Goal: Information Seeking & Learning: Learn about a topic

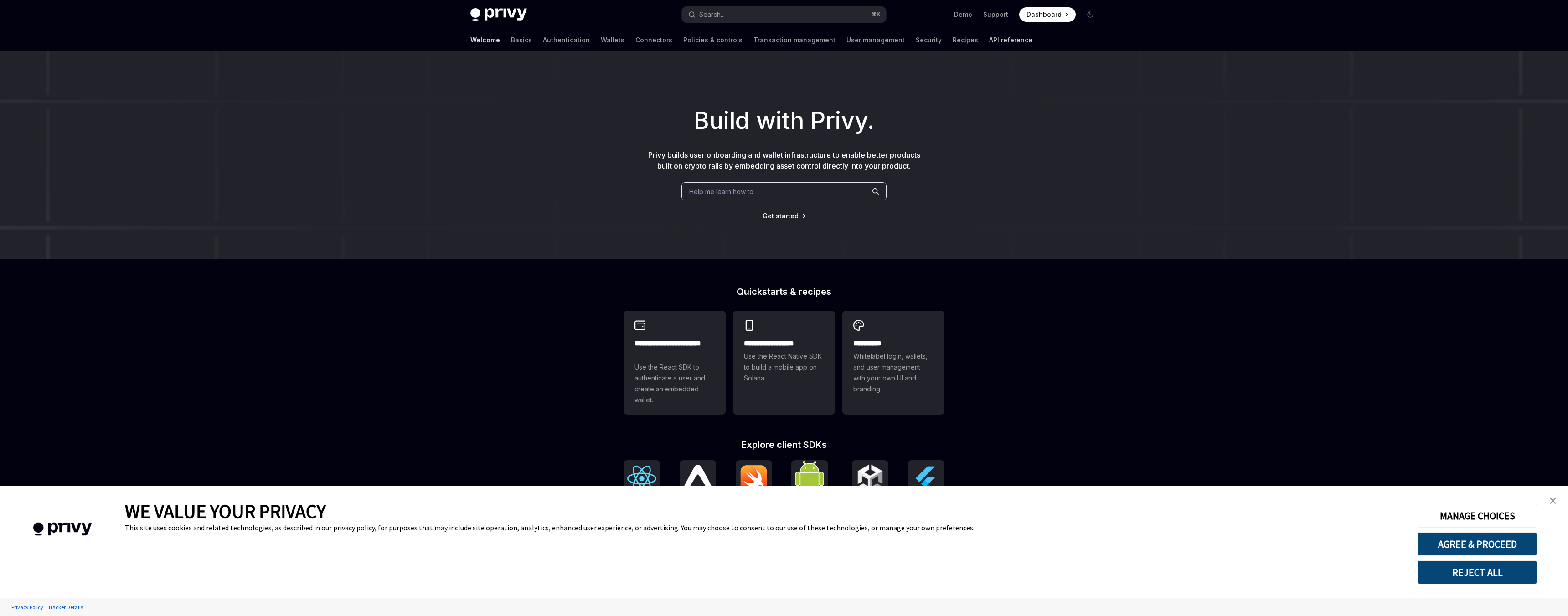
click at [989, 41] on link "API reference" at bounding box center [1011, 39] width 43 height 22
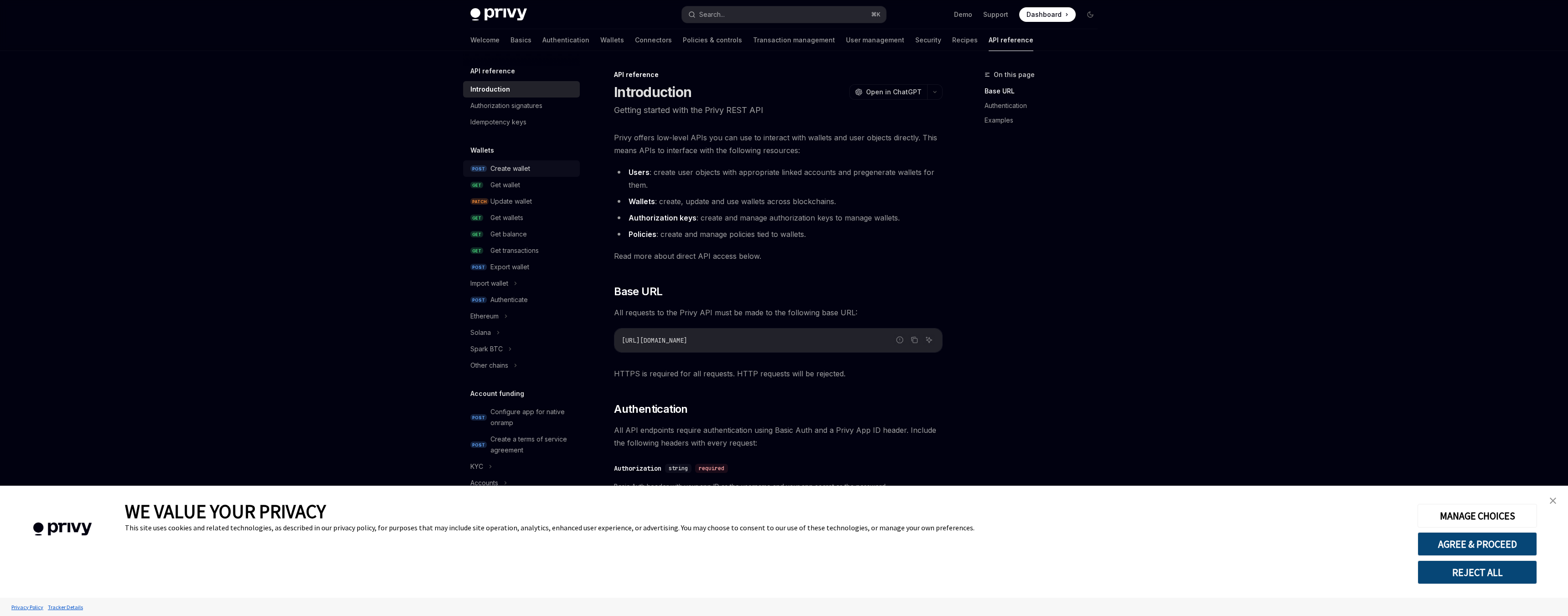
click at [484, 171] on span "POST" at bounding box center [478, 168] width 16 height 7
type textarea "*"
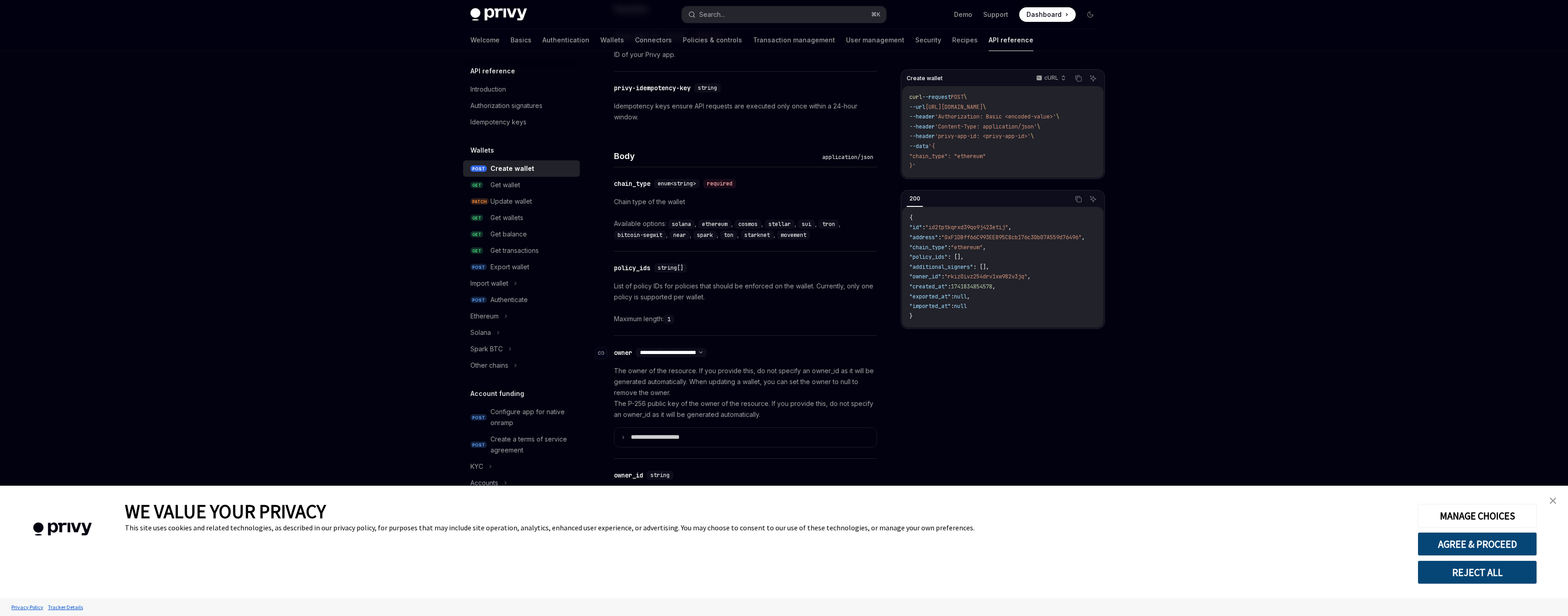
scroll to position [276, 0]
click at [675, 350] on select "**********" at bounding box center [670, 351] width 71 height 8
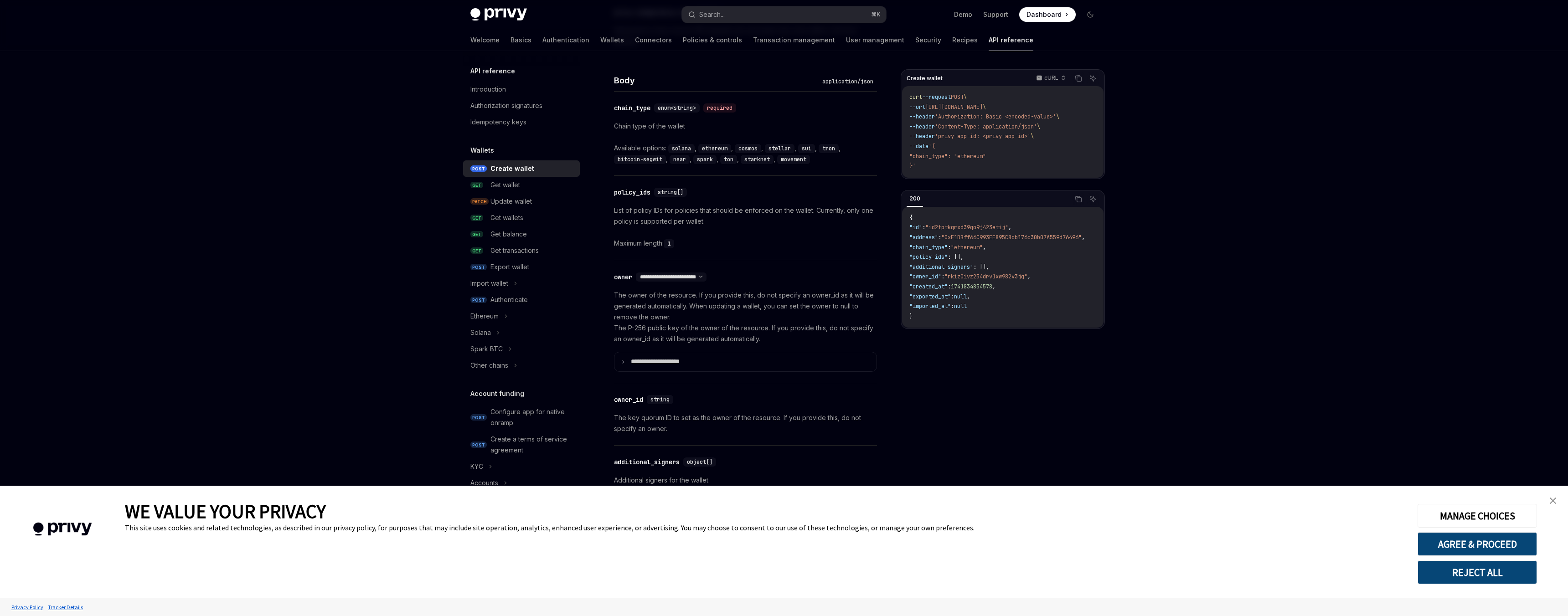
scroll to position [352, 0]
click at [661, 357] on p "**********" at bounding box center [662, 360] width 63 height 8
click at [661, 357] on p "**********" at bounding box center [661, 360] width 60 height 8
click at [706, 276] on select "**********" at bounding box center [670, 276] width 71 height 8
select select "*"
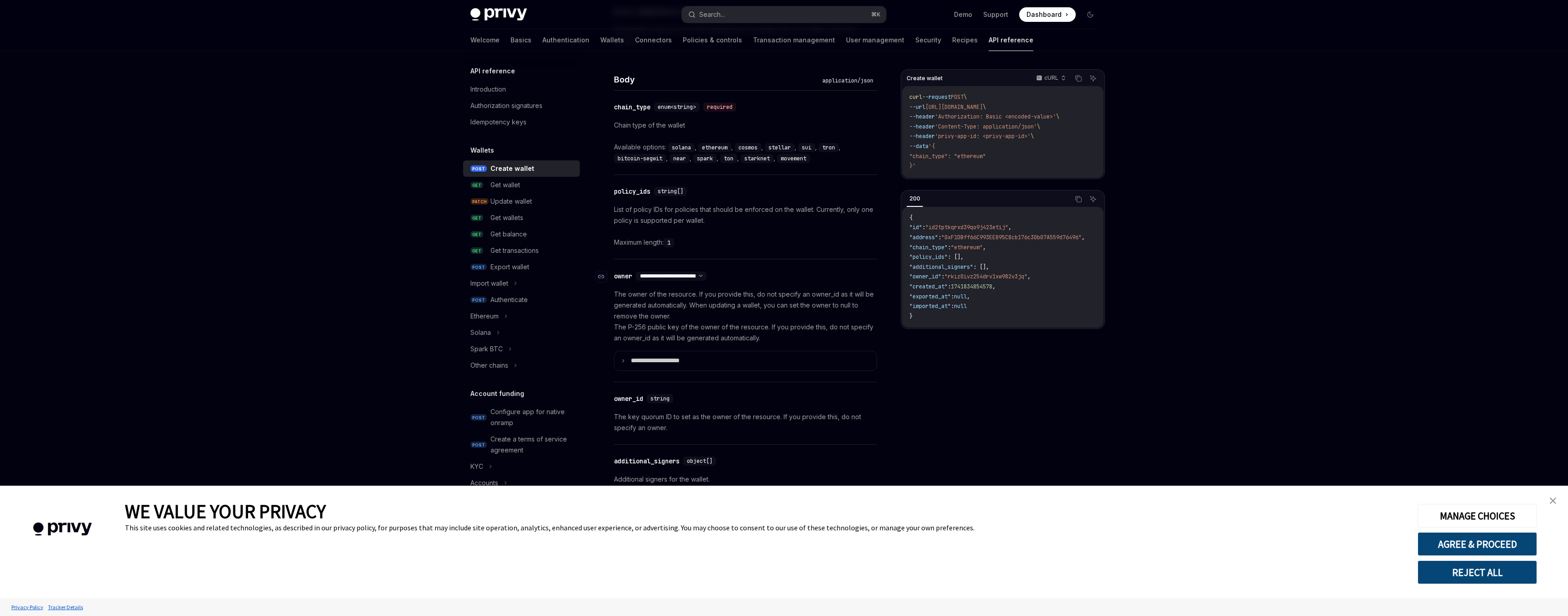
click at [636, 273] on select "**********" at bounding box center [670, 276] width 71 height 8
click at [673, 365] on summary "**********" at bounding box center [745, 371] width 262 height 19
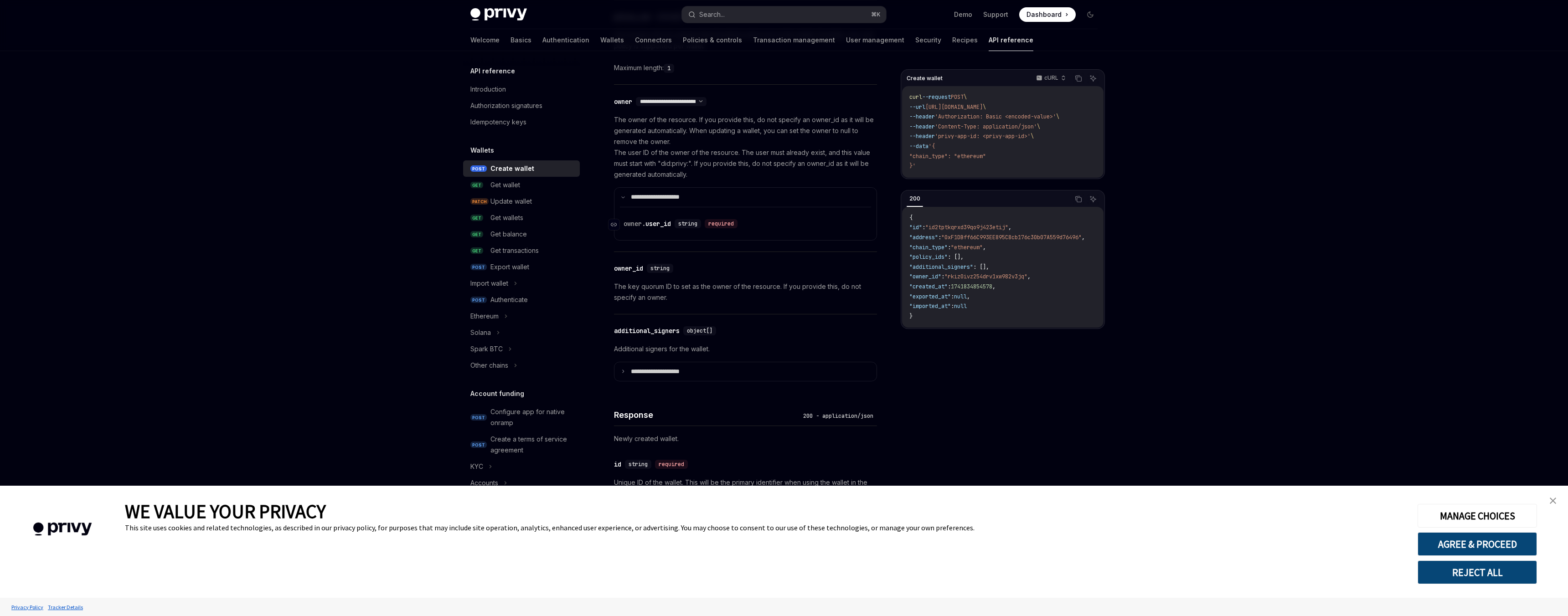
scroll to position [529, 0]
click at [664, 371] on p "**********" at bounding box center [662, 369] width 63 height 8
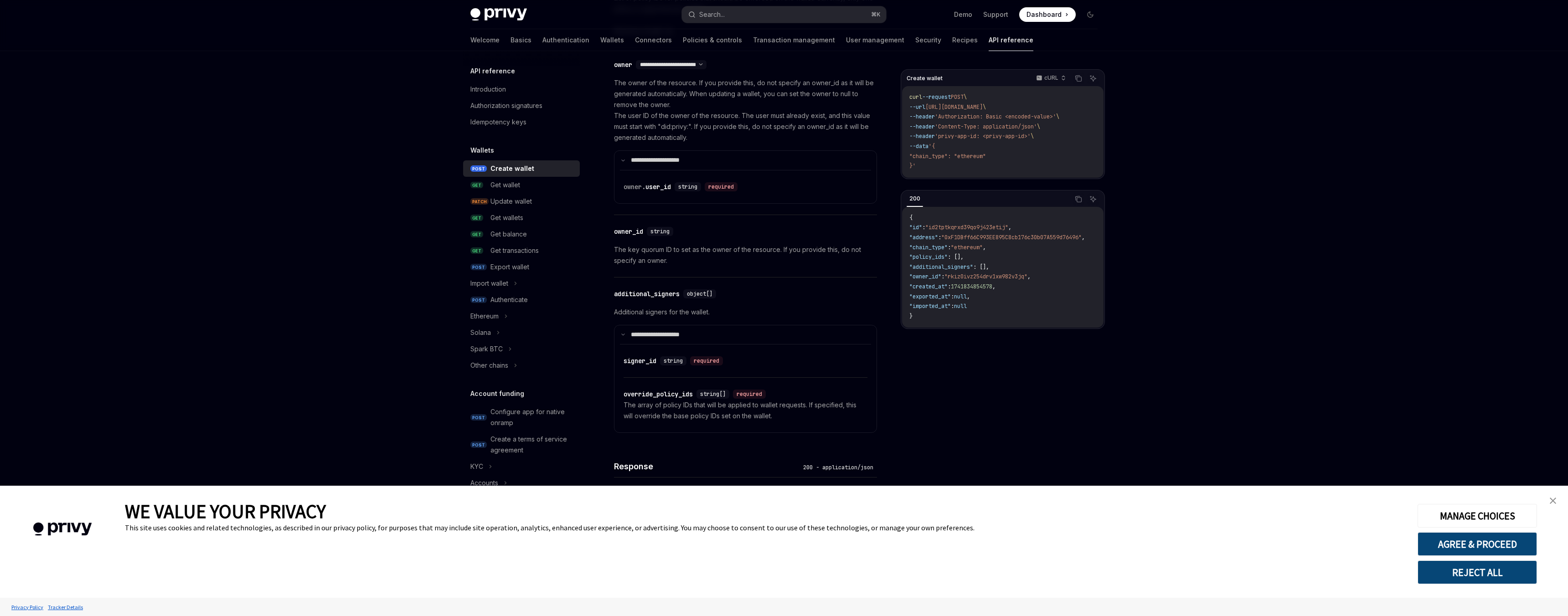
scroll to position [563, 0]
click at [519, 202] on div "Update wallet" at bounding box center [511, 201] width 41 height 11
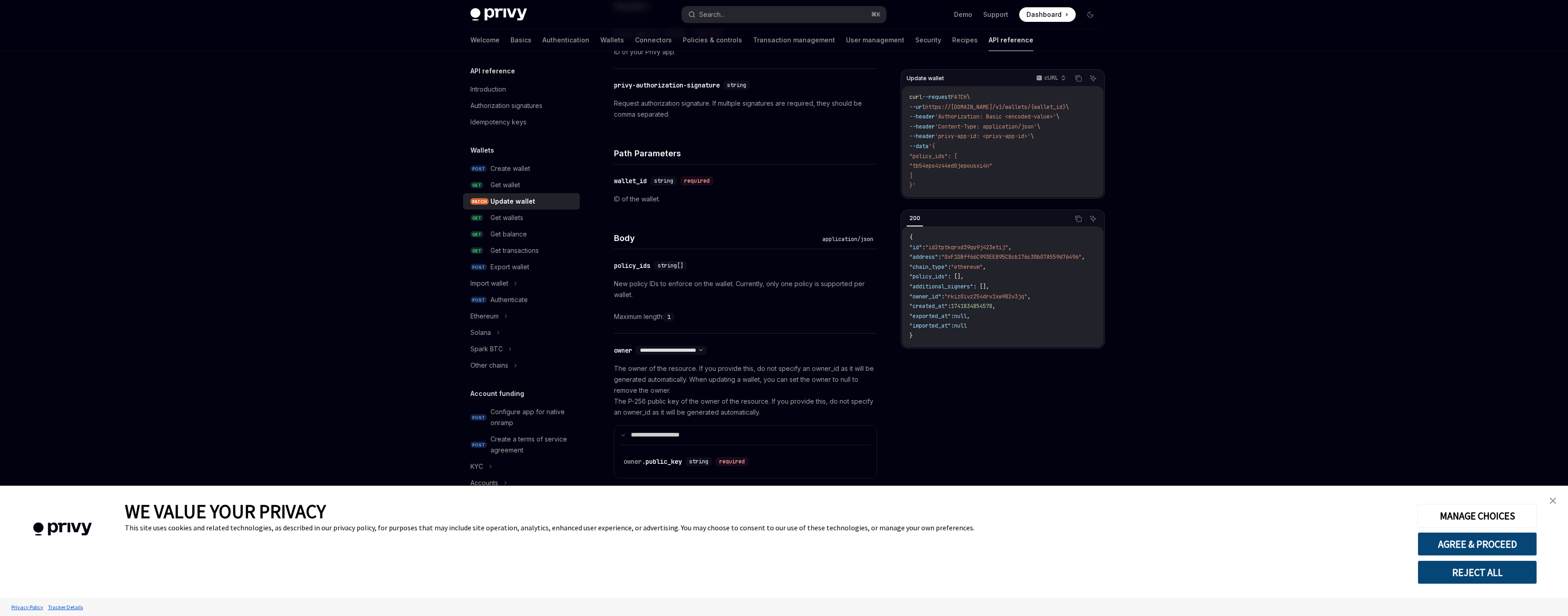
scroll to position [235, 0]
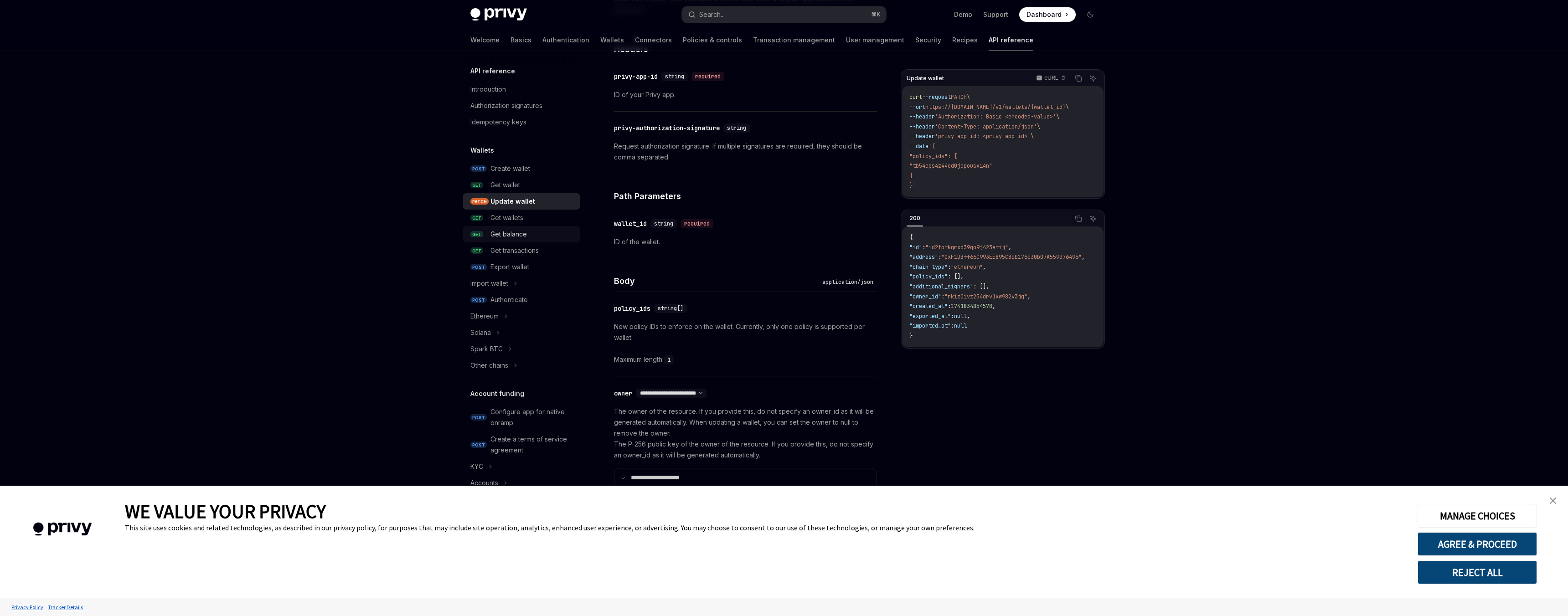
click at [514, 234] on div "Get balance" at bounding box center [508, 234] width 37 height 11
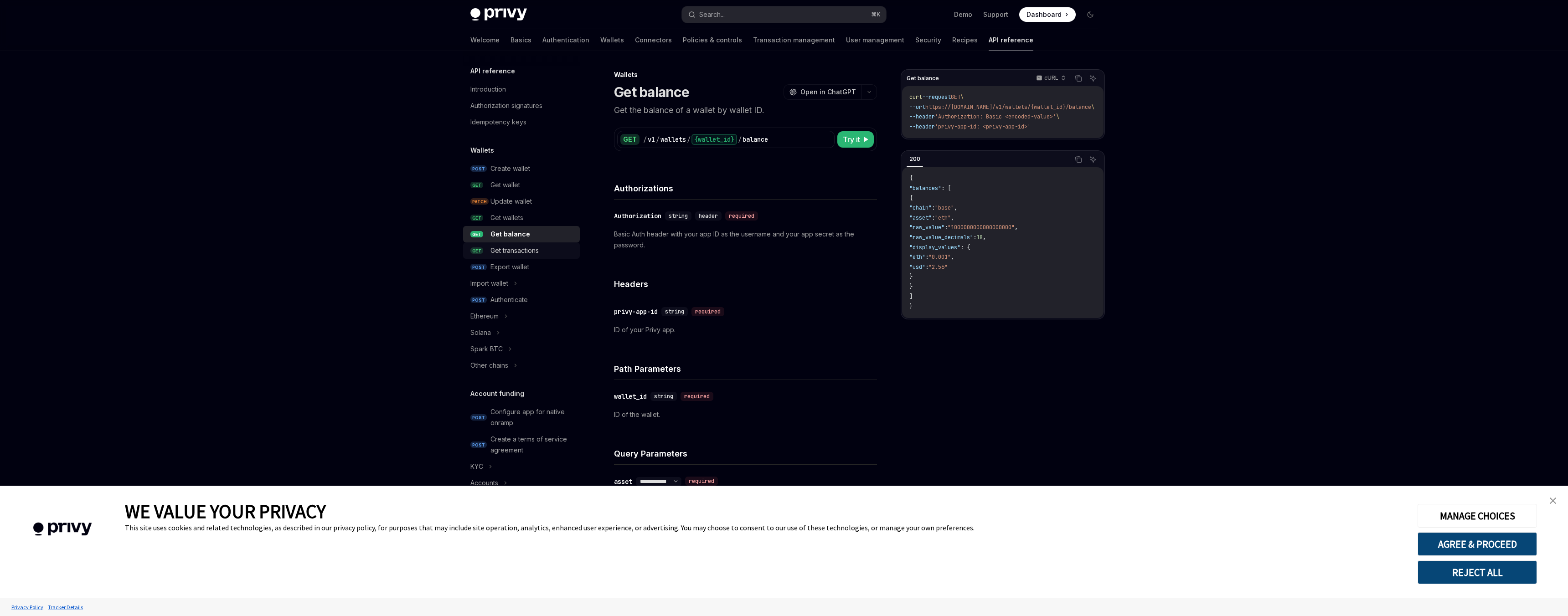
click at [508, 247] on div "Get transactions" at bounding box center [514, 250] width 48 height 11
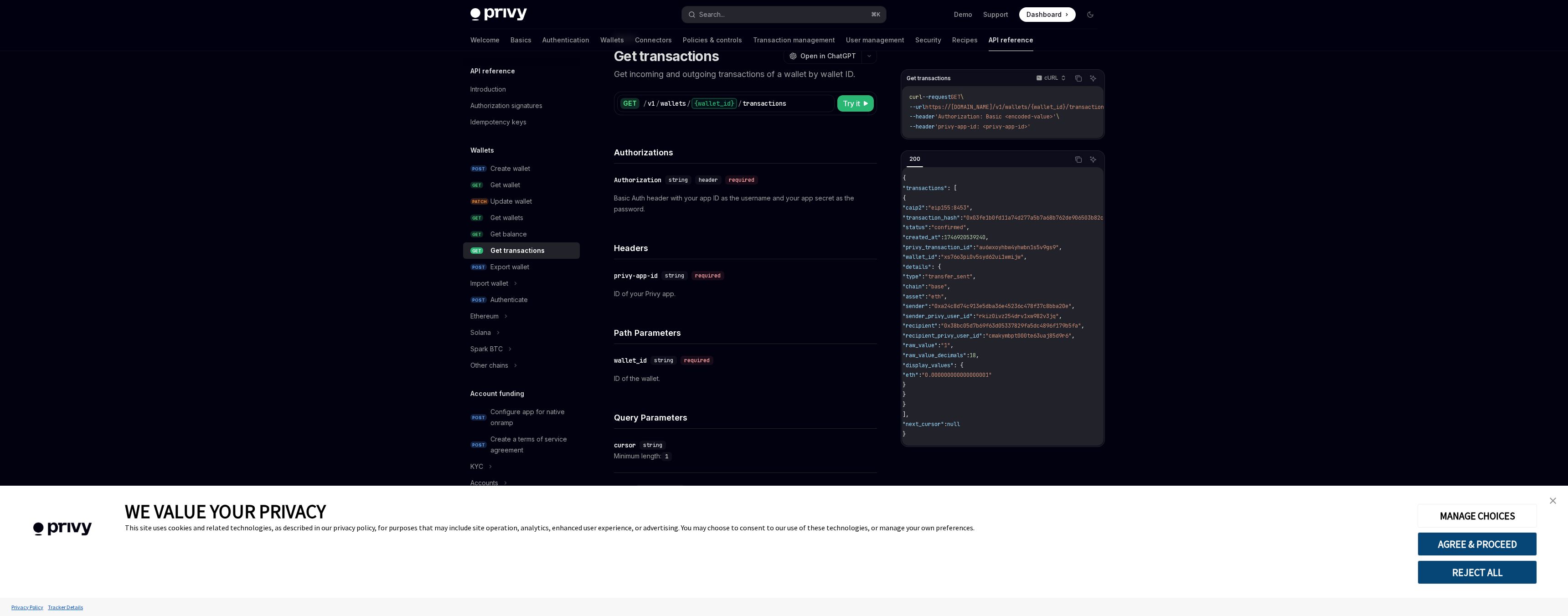
scroll to position [39, 0]
click at [494, 281] on div "Import wallet" at bounding box center [489, 283] width 38 height 11
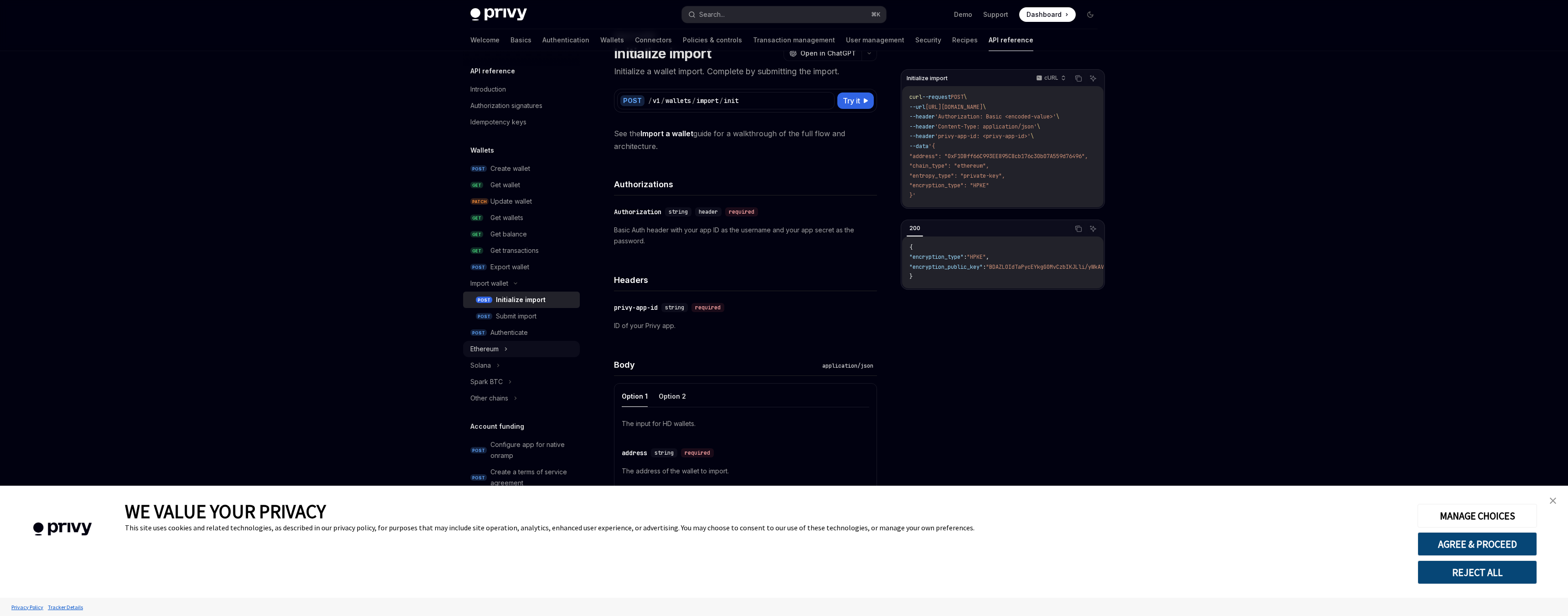
click at [490, 347] on div "Ethereum" at bounding box center [485, 349] width 28 height 11
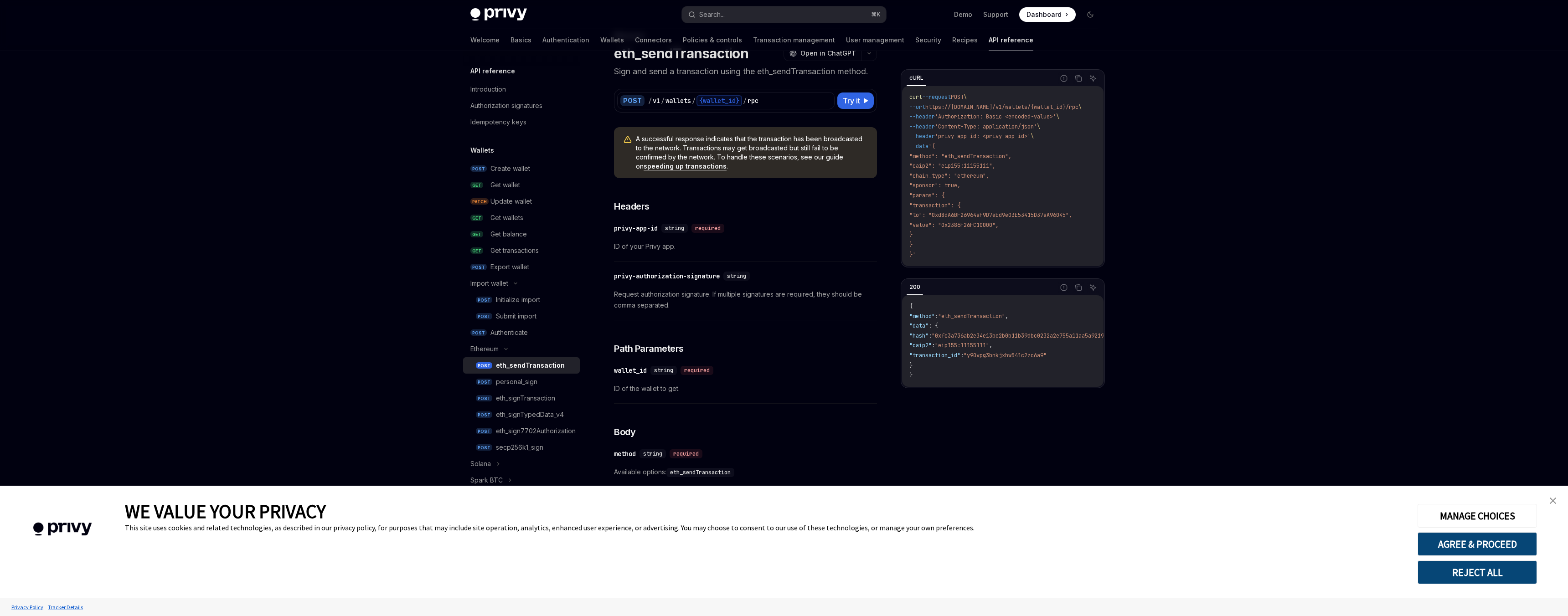
scroll to position [55, 0]
click at [521, 309] on div "eth_sendTransaction" at bounding box center [530, 309] width 69 height 11
click at [500, 435] on div "Other chains" at bounding box center [489, 441] width 38 height 11
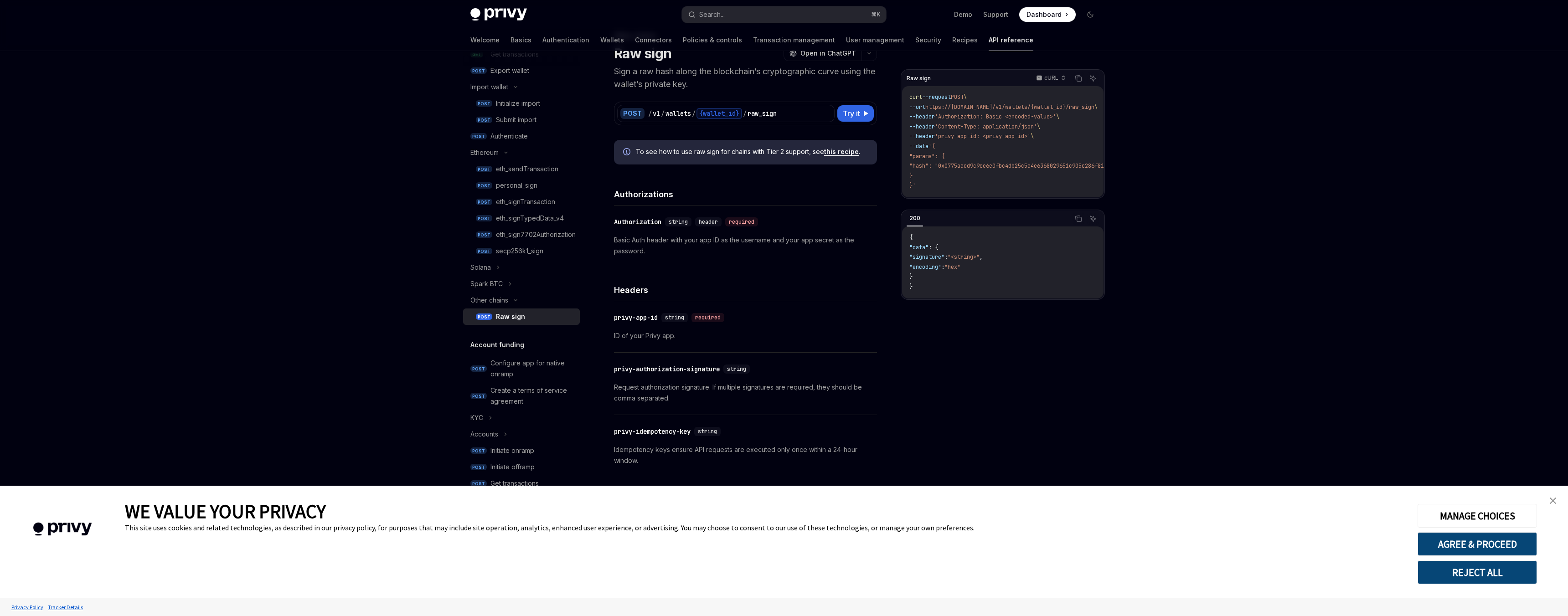
scroll to position [214, 0]
click at [519, 346] on div "Configure app for native onramp" at bounding box center [532, 350] width 84 height 22
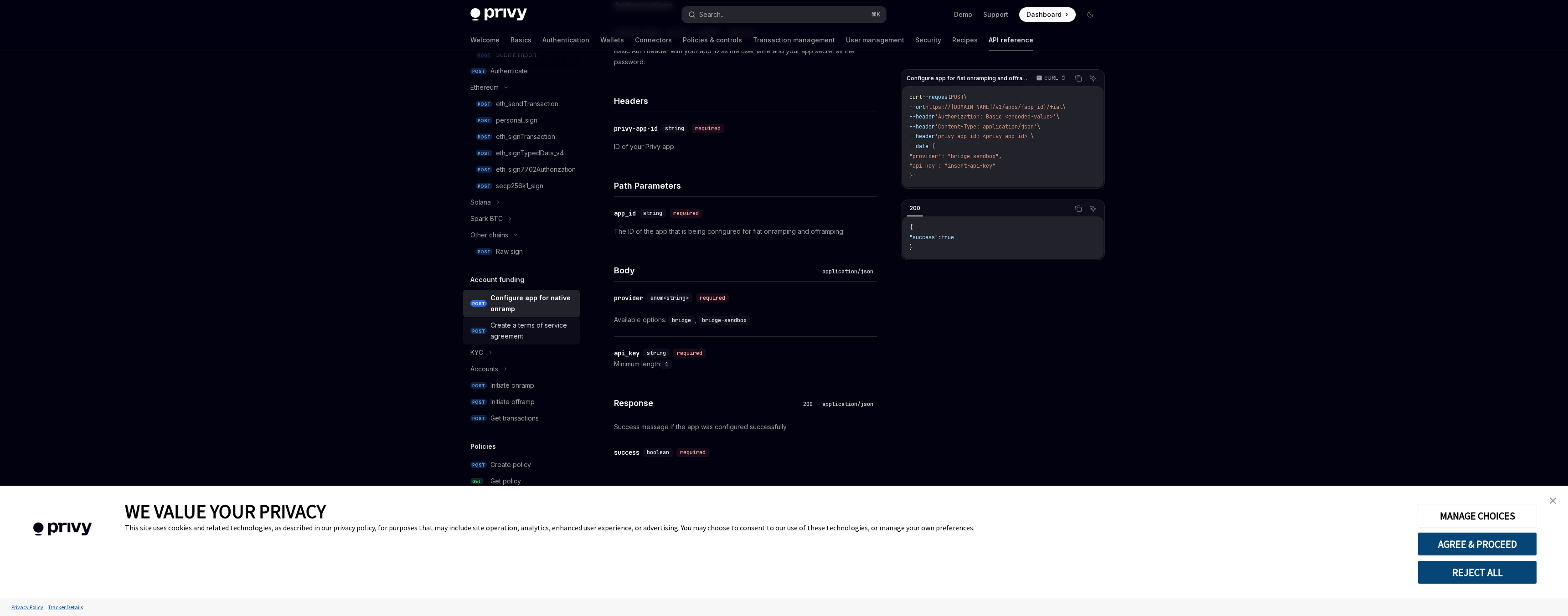
scroll to position [280, 0]
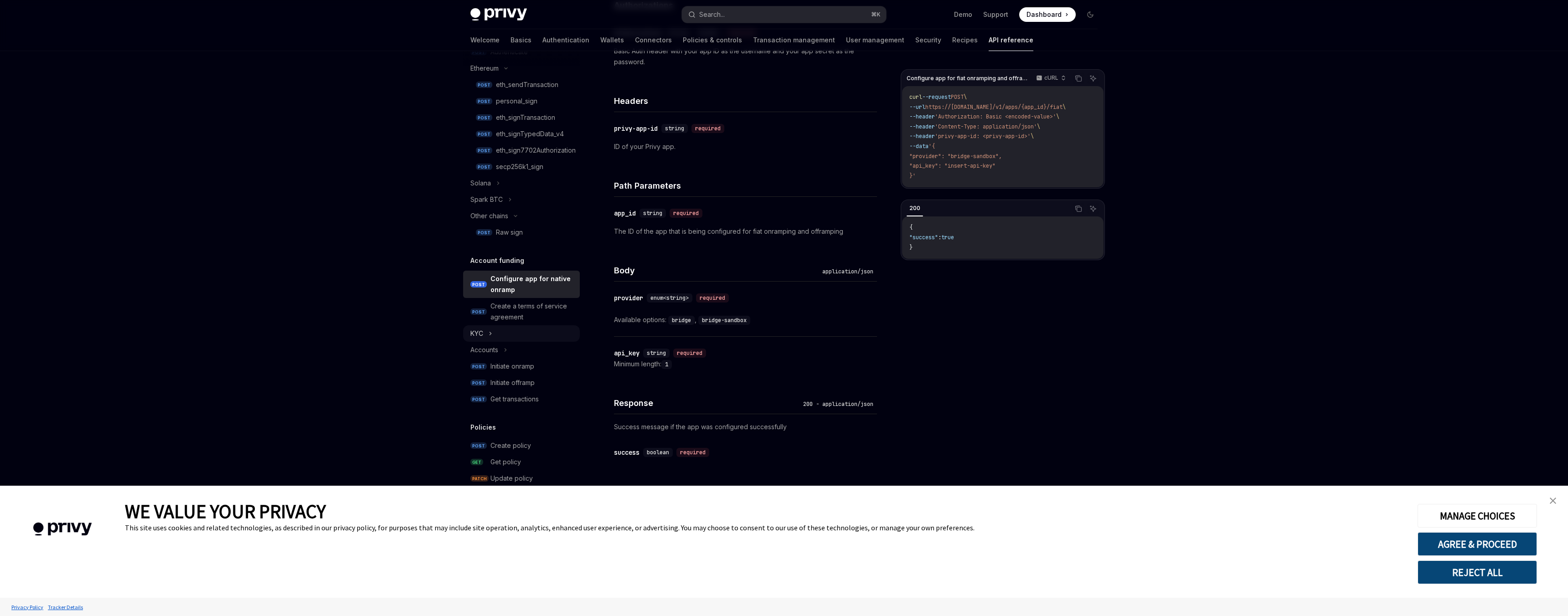
click at [474, 331] on div "KYC" at bounding box center [477, 334] width 13 height 11
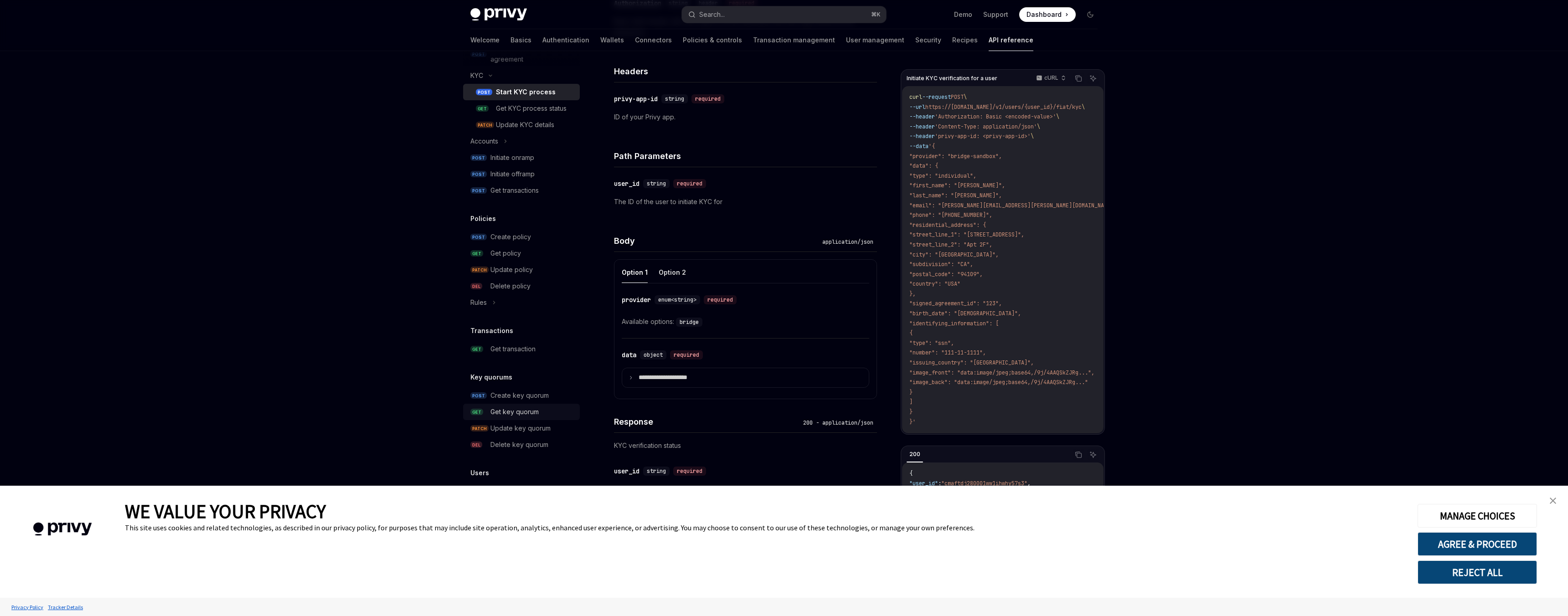
scroll to position [239, 0]
click at [1556, 495] on link "close banner" at bounding box center [1552, 499] width 18 height 18
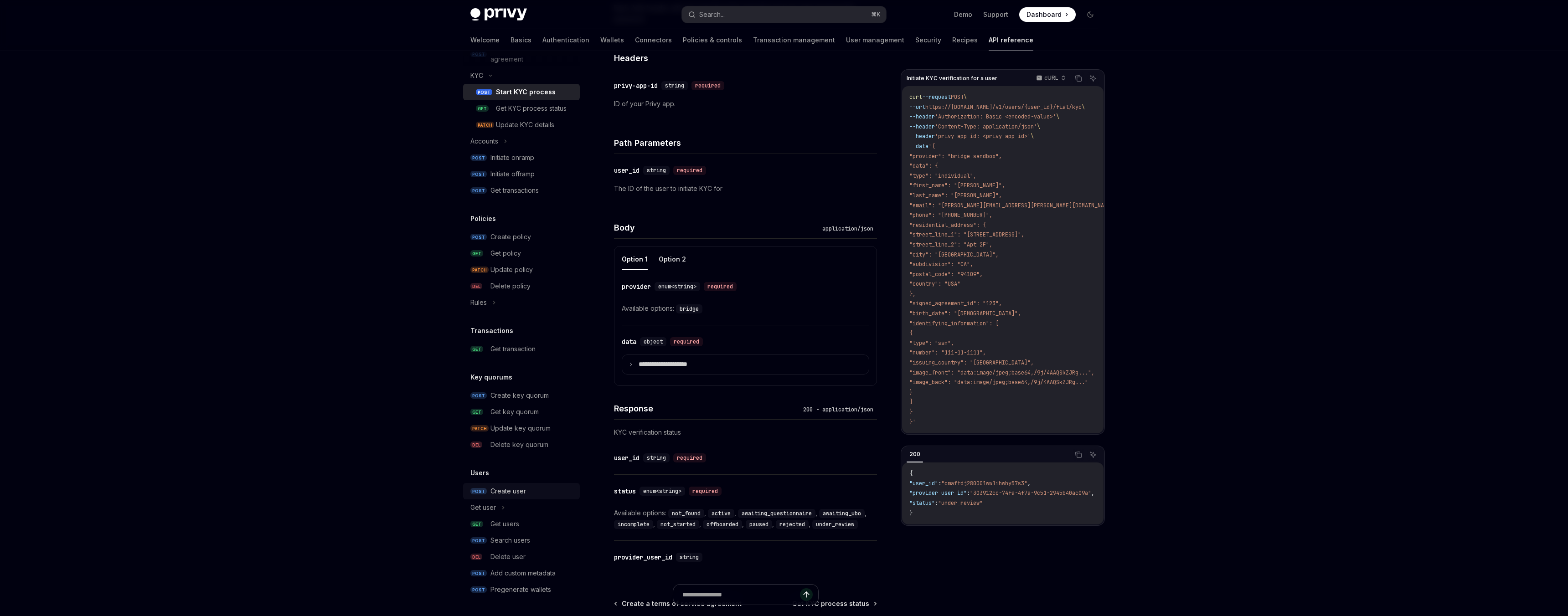
click at [513, 495] on div "Create user" at bounding box center [508, 491] width 36 height 11
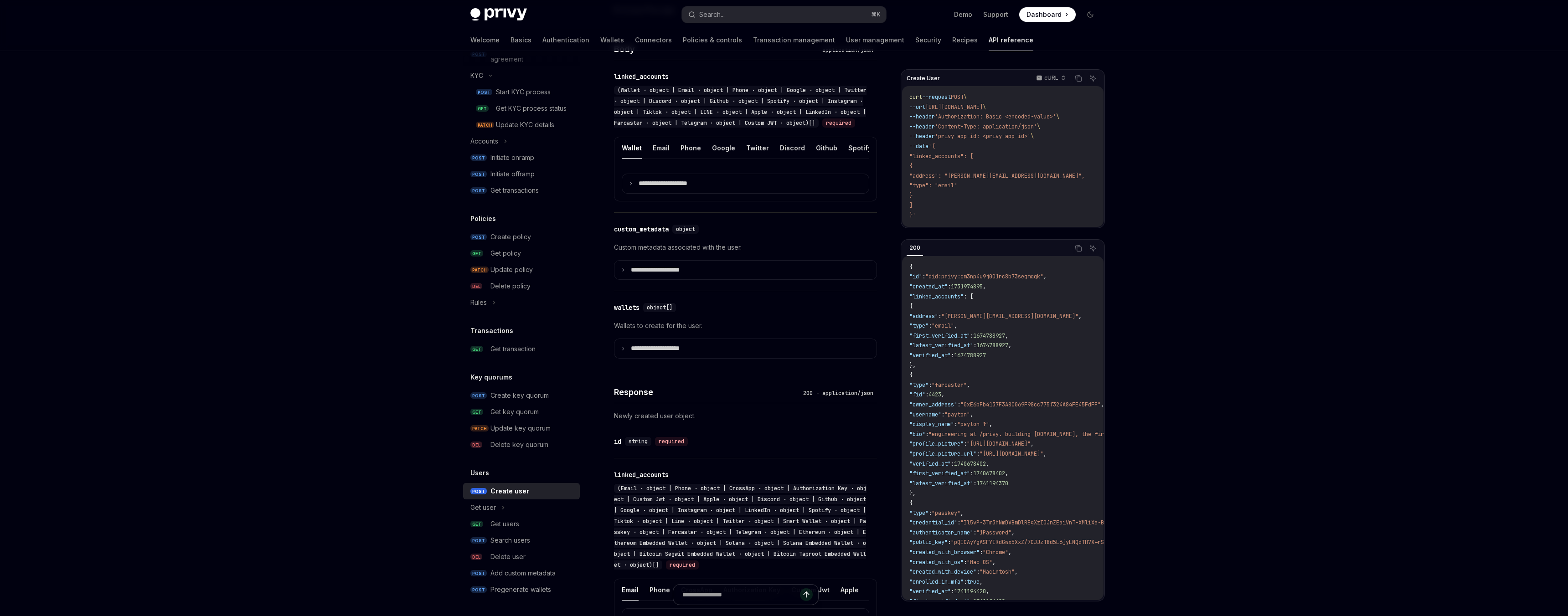
scroll to position [367, 0]
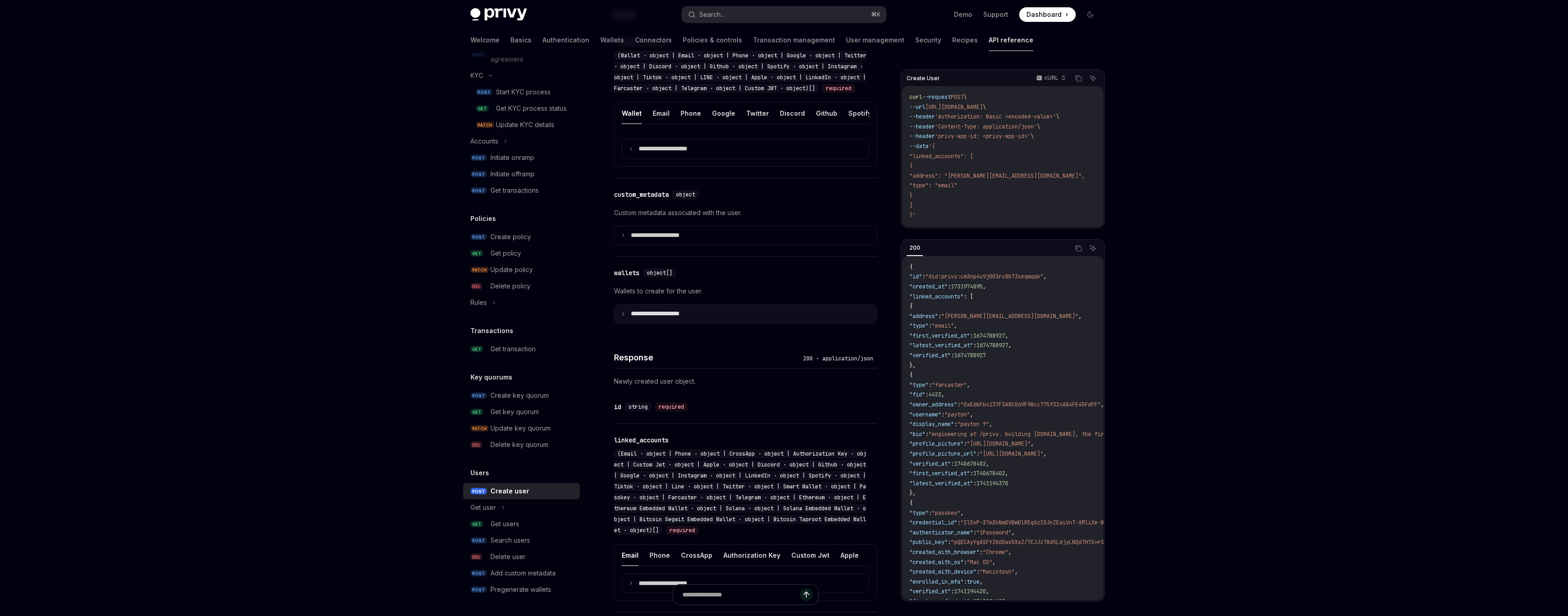
click at [664, 318] on p "**********" at bounding box center [662, 313] width 63 height 8
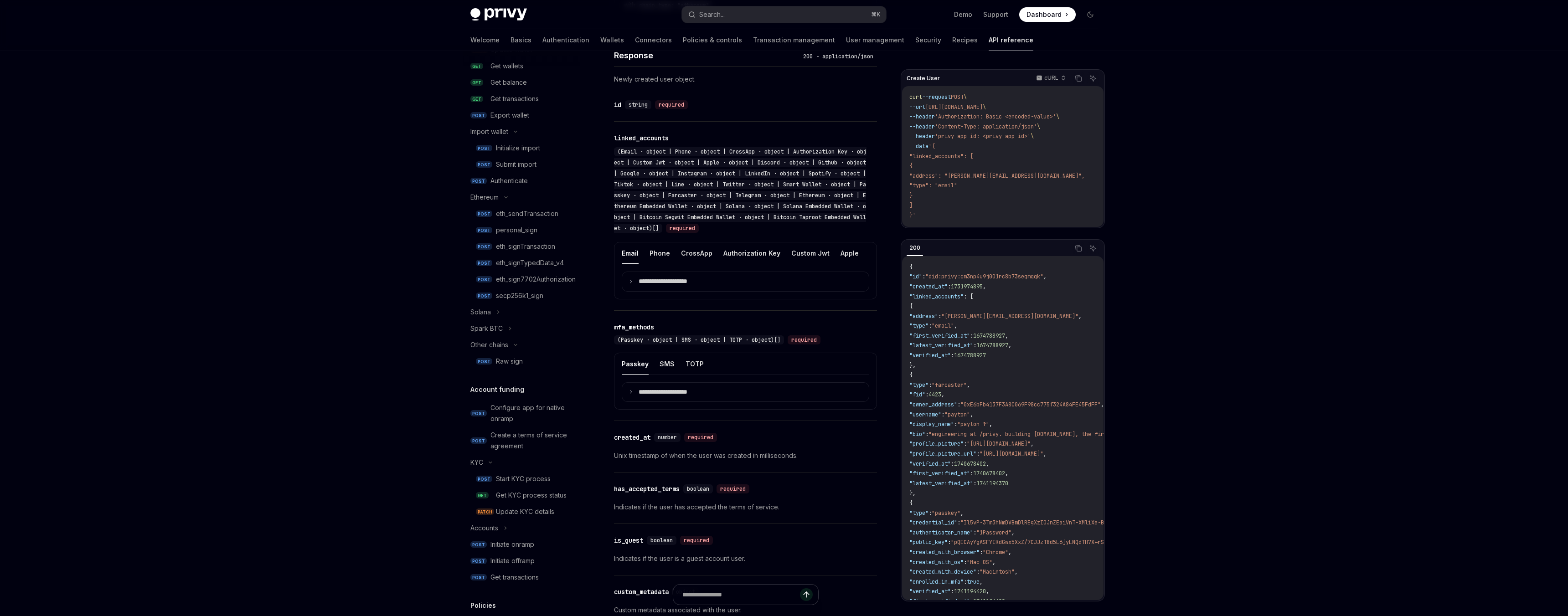
scroll to position [146, 0]
click at [502, 366] on div "Raw sign" at bounding box center [509, 367] width 27 height 11
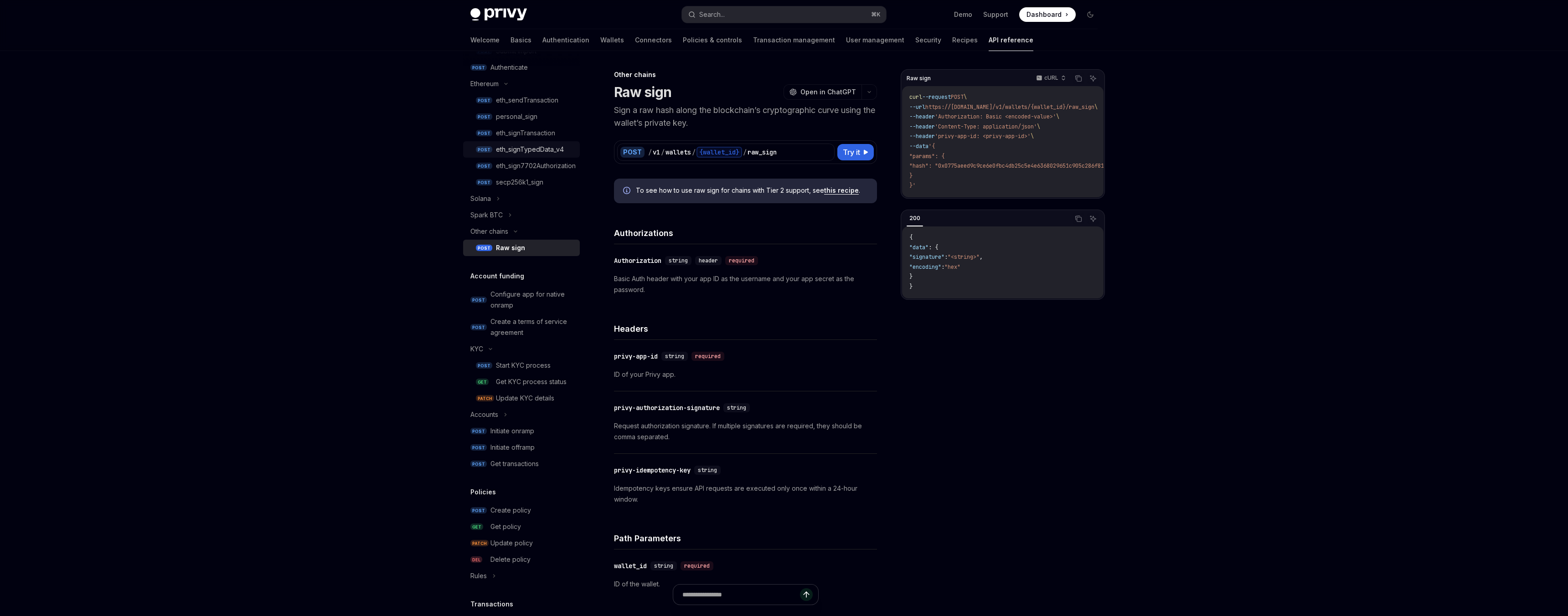
scroll to position [269, 0]
click at [753, 42] on link "Transaction management" at bounding box center [793, 39] width 82 height 22
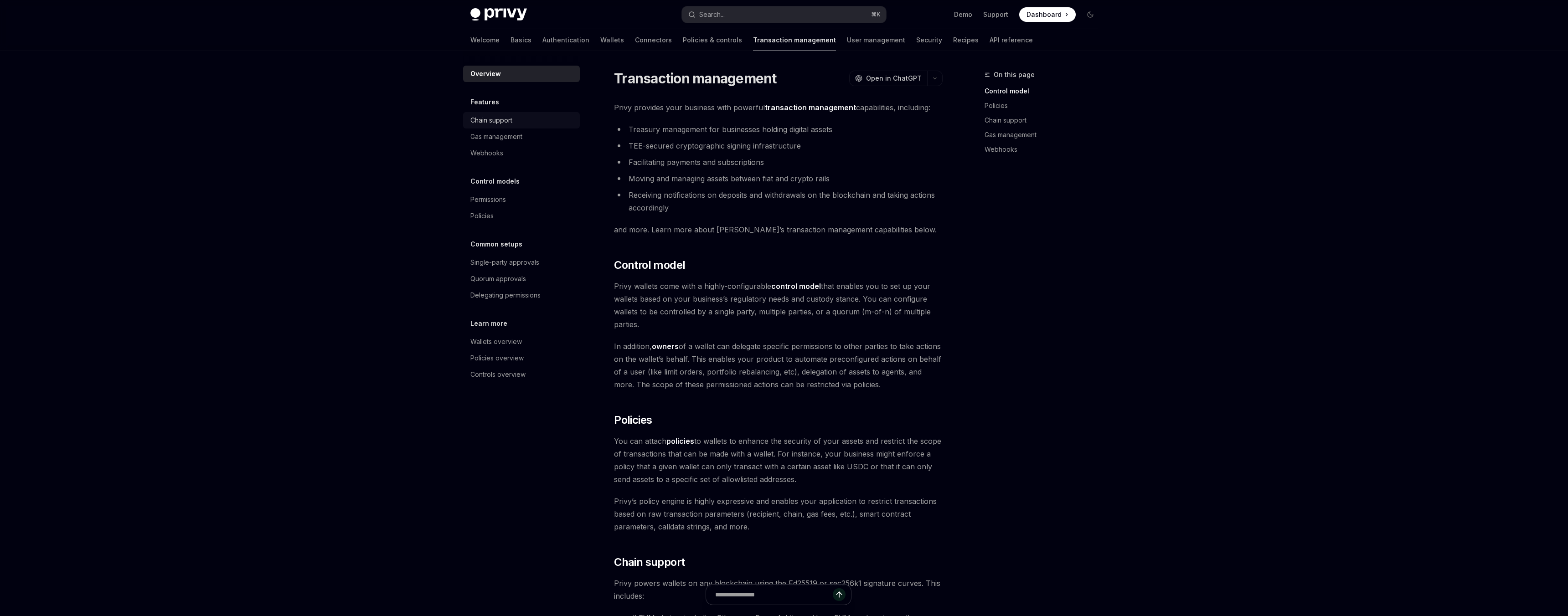
click at [517, 122] on div "Chain support" at bounding box center [522, 120] width 104 height 11
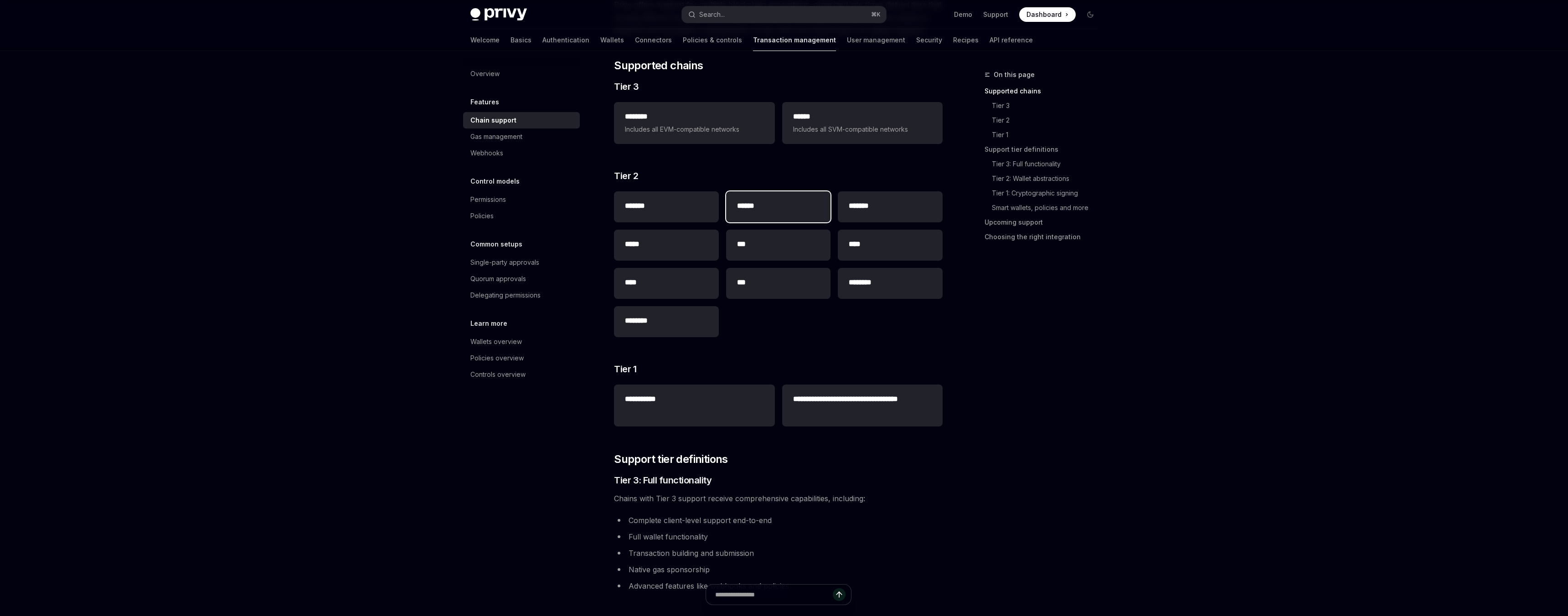
scroll to position [178, 0]
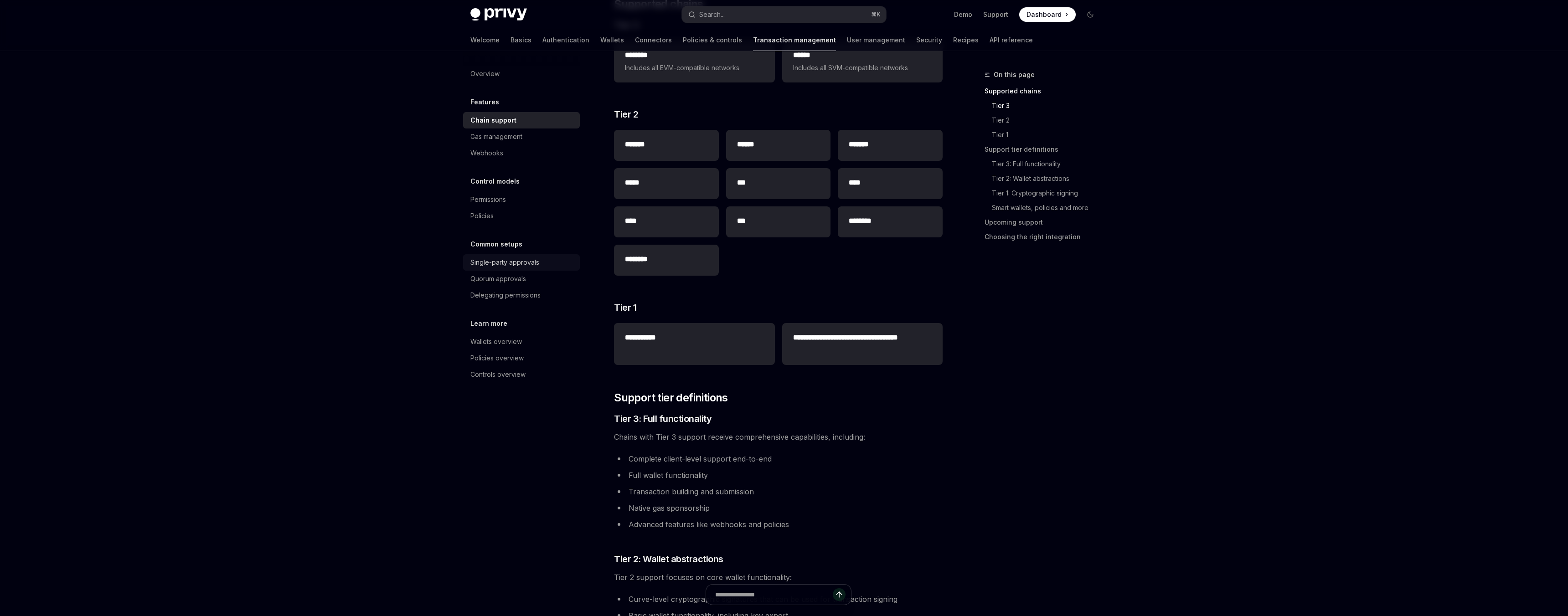
click at [499, 264] on div "Single-party approvals" at bounding box center [504, 262] width 69 height 11
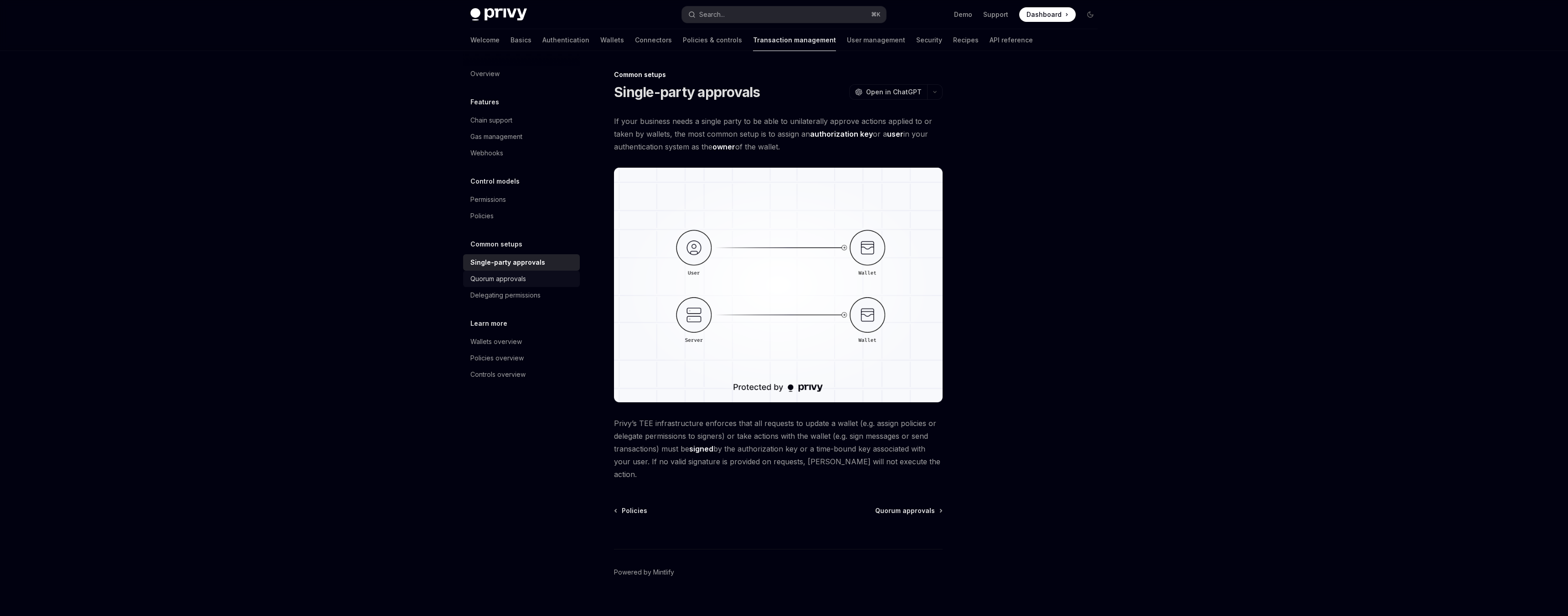
click at [493, 276] on div "Quorum approvals" at bounding box center [498, 279] width 56 height 11
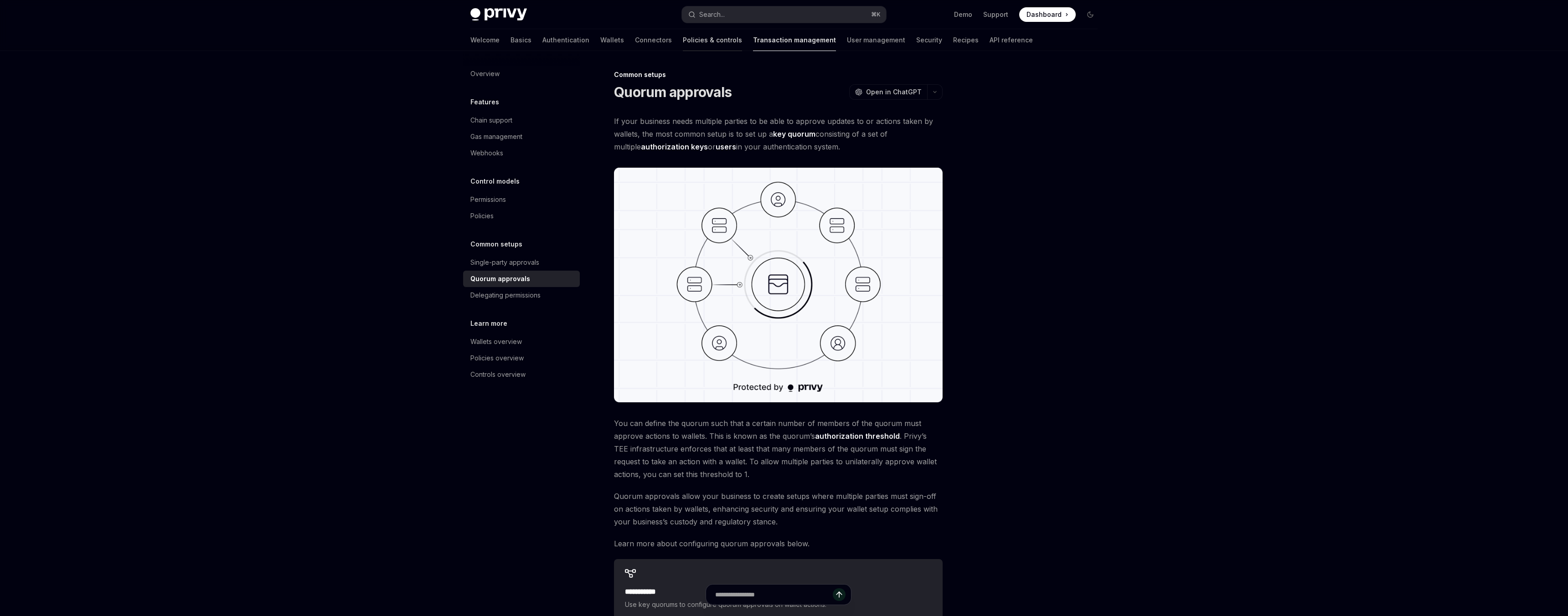
click at [682, 45] on link "Policies & controls" at bounding box center [712, 39] width 59 height 22
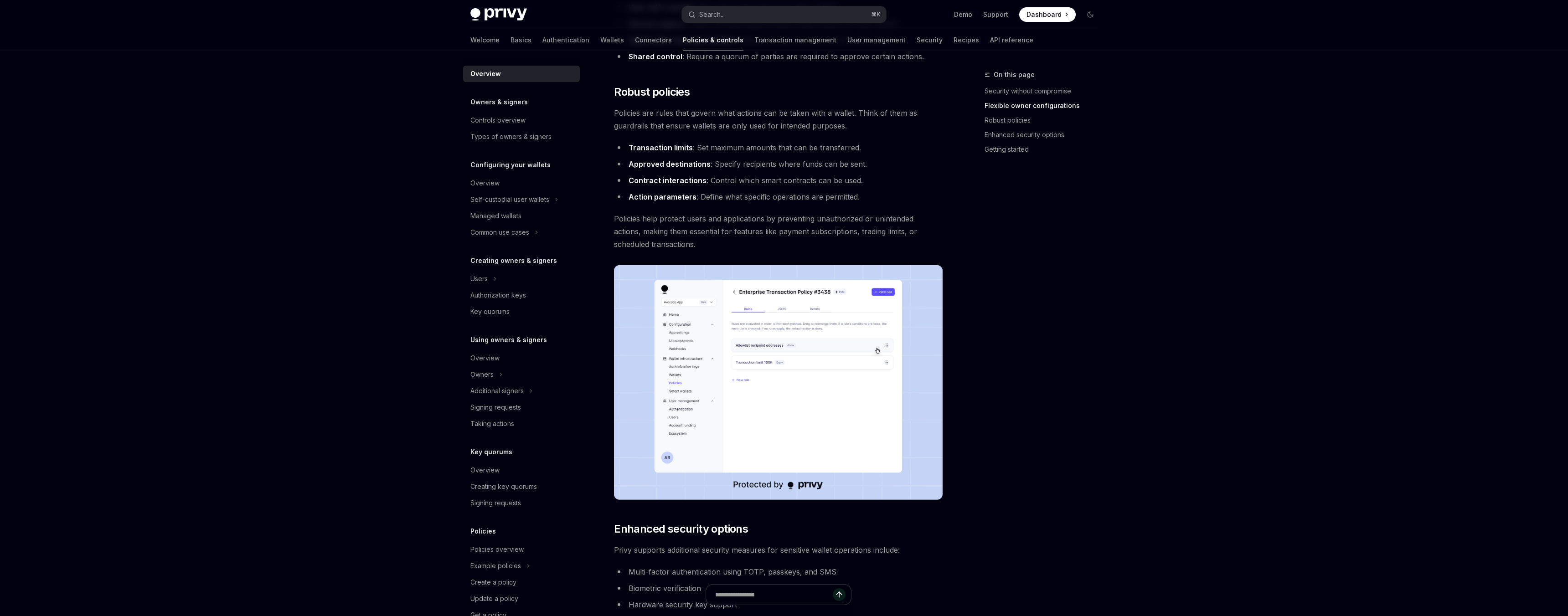
scroll to position [328, 0]
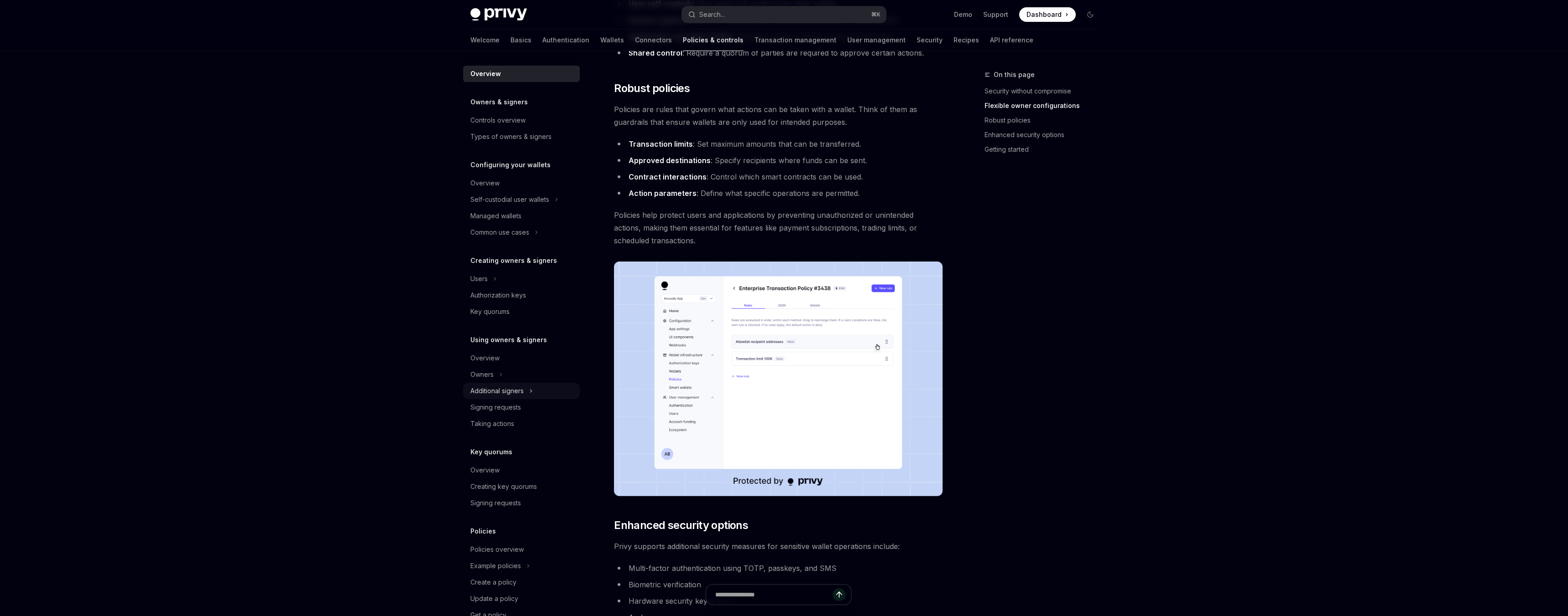
click at [498, 391] on div "Additional signers" at bounding box center [497, 391] width 54 height 11
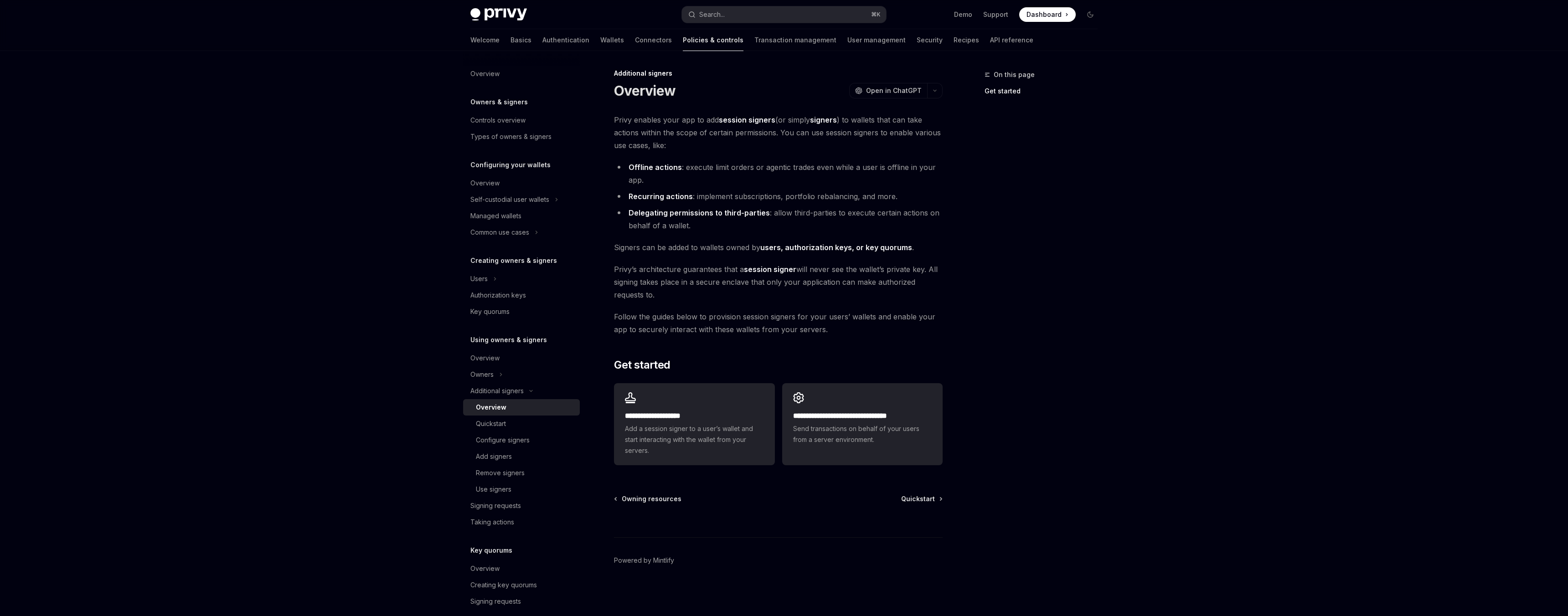
type textarea "*"
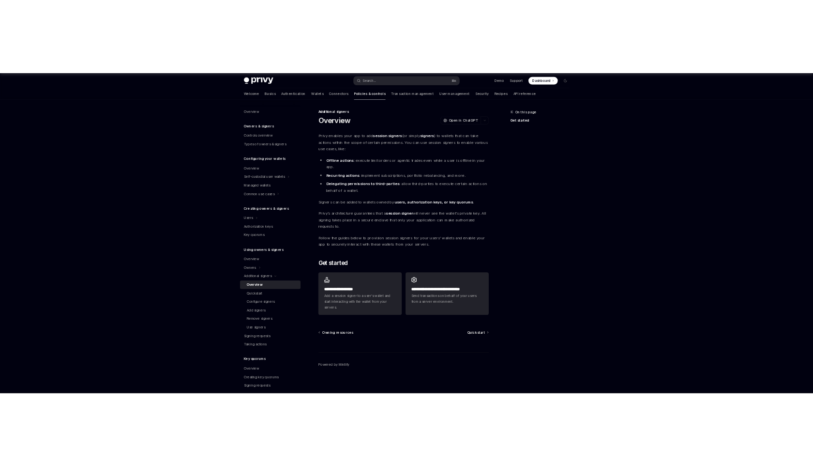
scroll to position [190, 0]
